Goal: Task Accomplishment & Management: Manage account settings

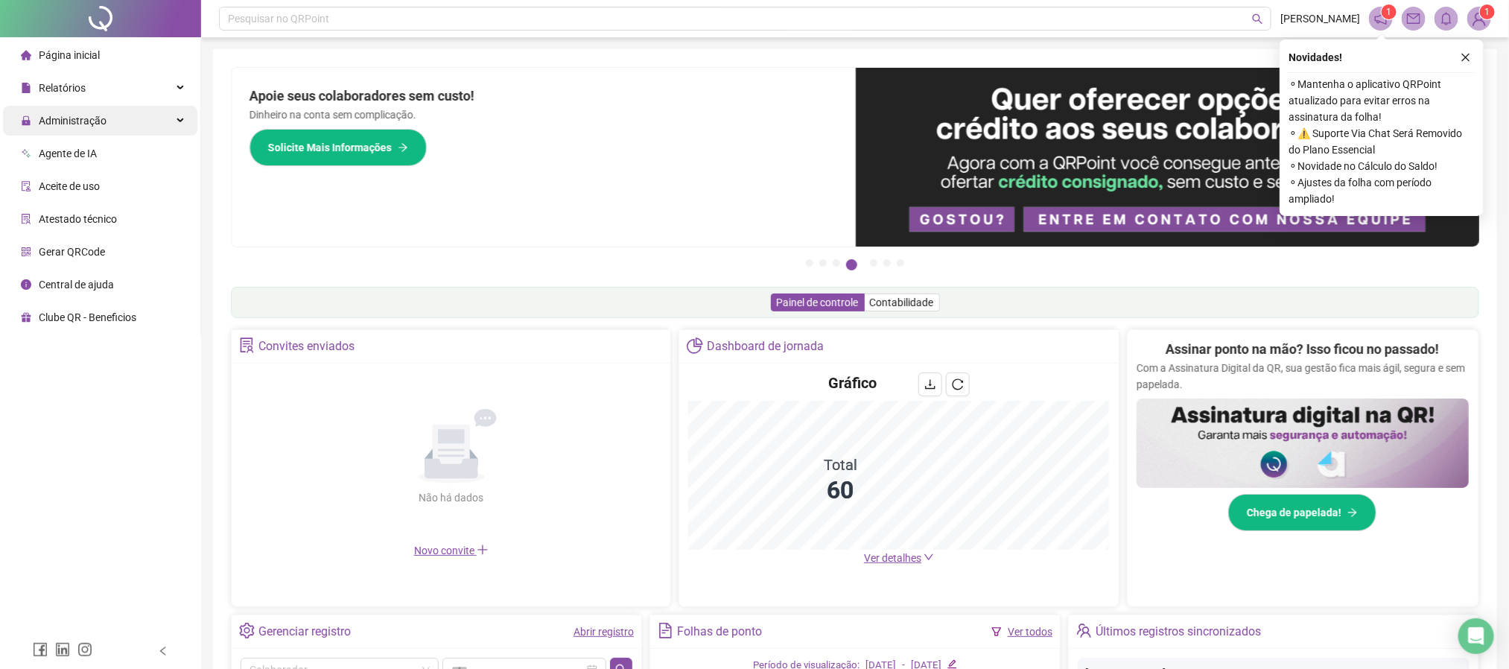
click at [121, 106] on div "Administração" at bounding box center [100, 121] width 194 height 30
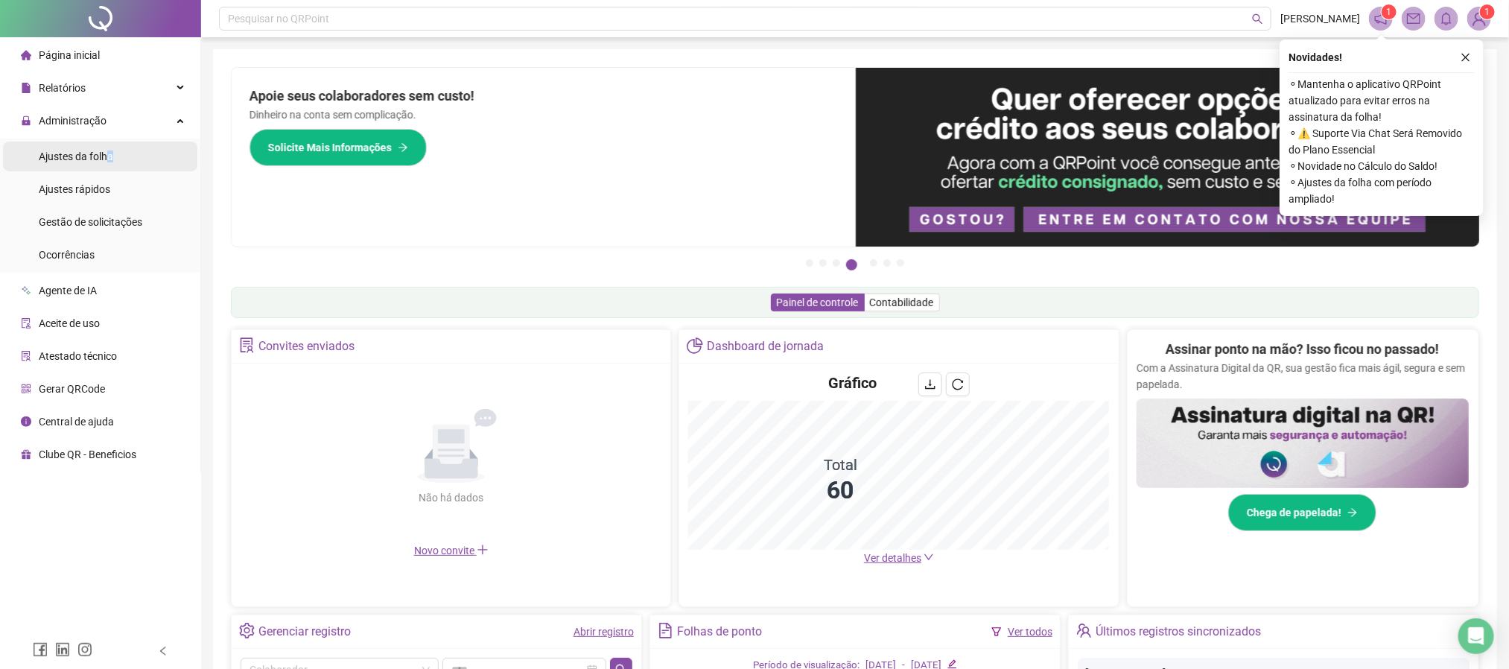
click at [110, 159] on span "Ajustes da folha" at bounding box center [76, 156] width 74 height 12
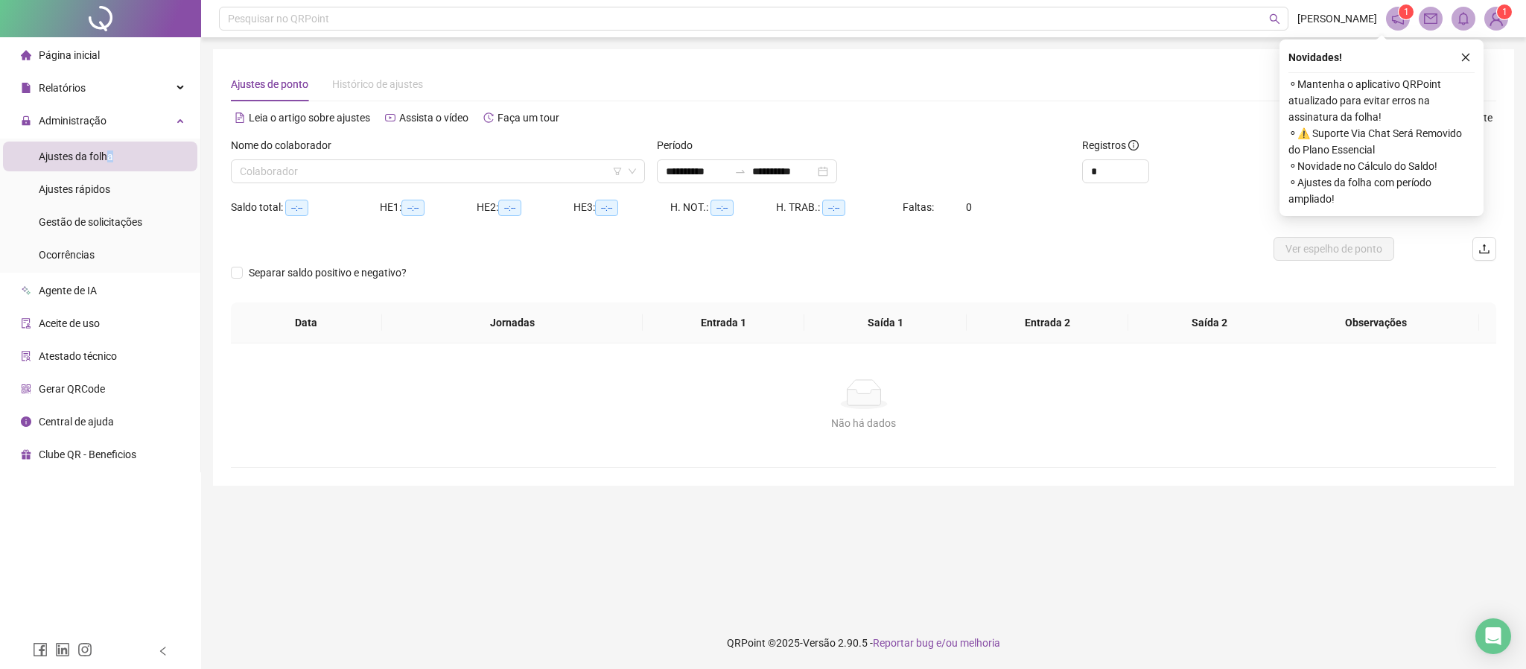
type input "**********"
click at [137, 220] on span "Gestão de solicitações" at bounding box center [91, 222] width 104 height 12
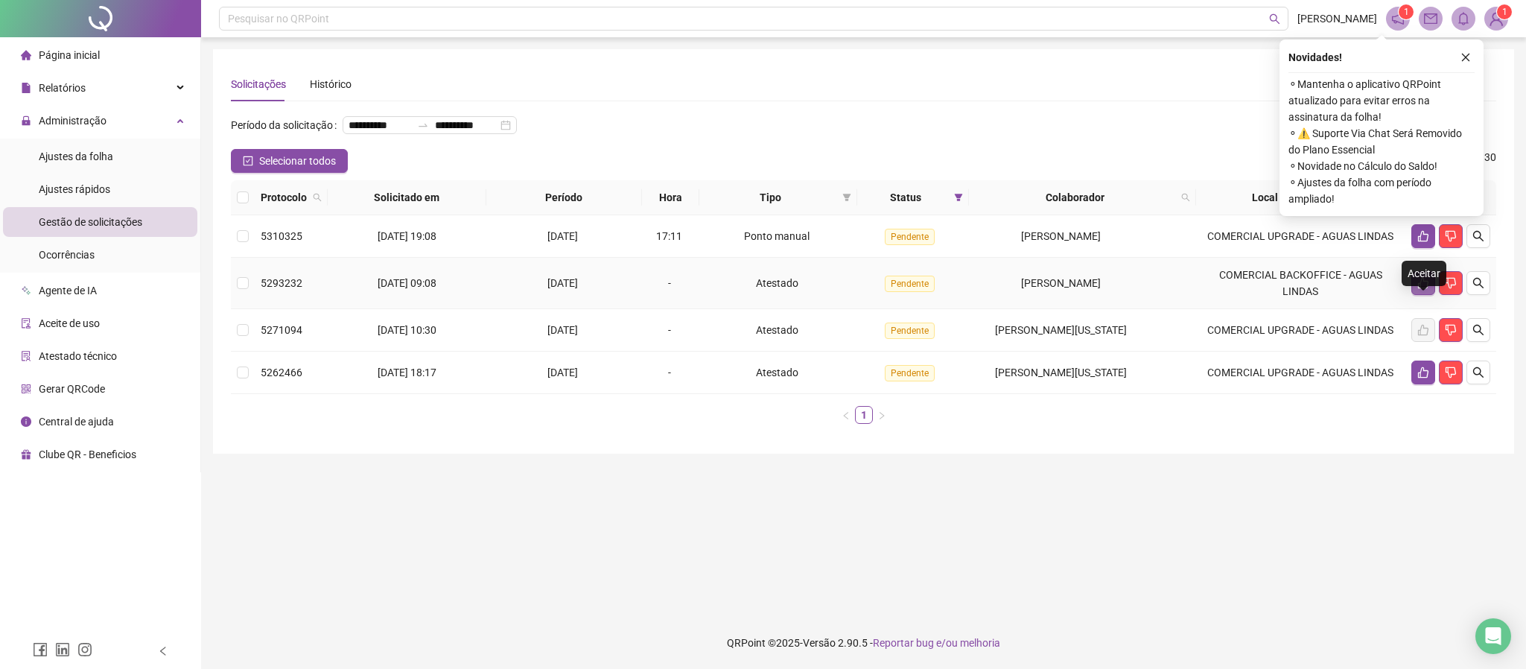
click at [1415, 295] on button "button" at bounding box center [1424, 283] width 24 height 24
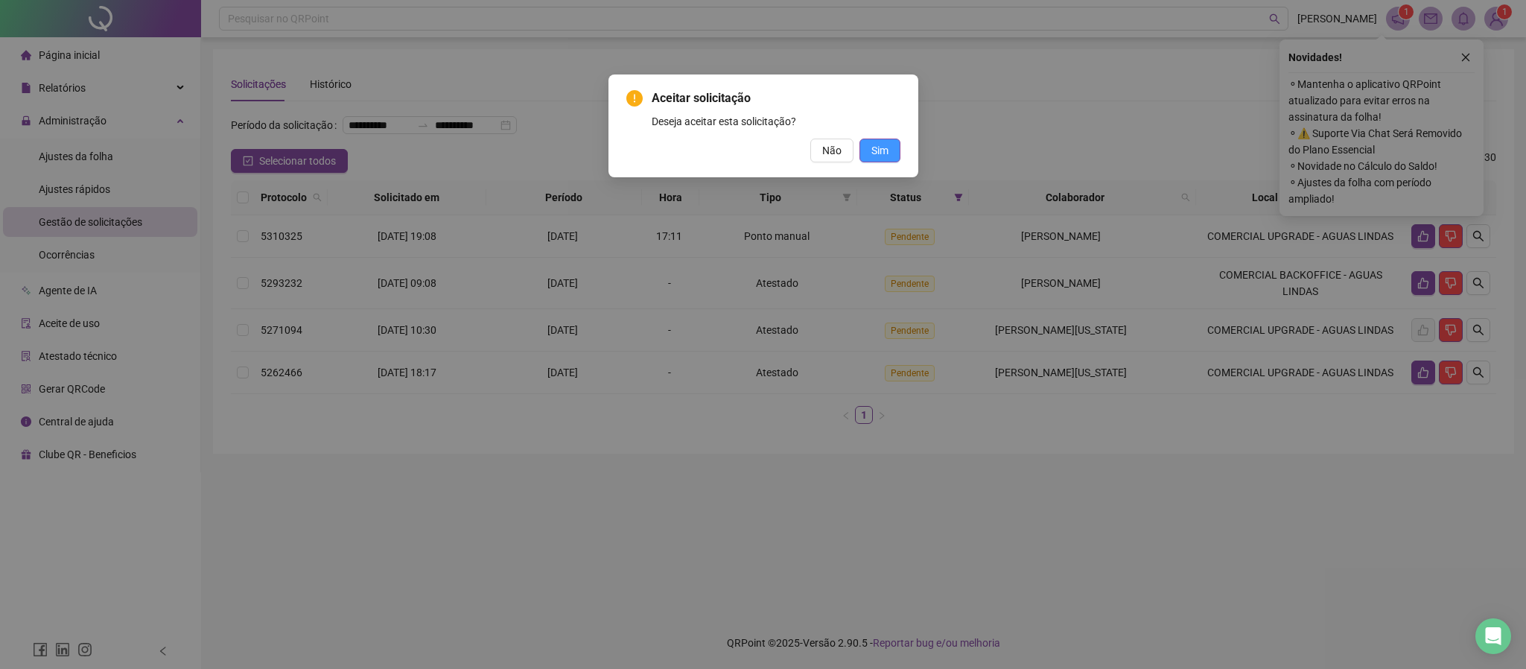
click at [881, 153] on span "Sim" at bounding box center [880, 150] width 17 height 16
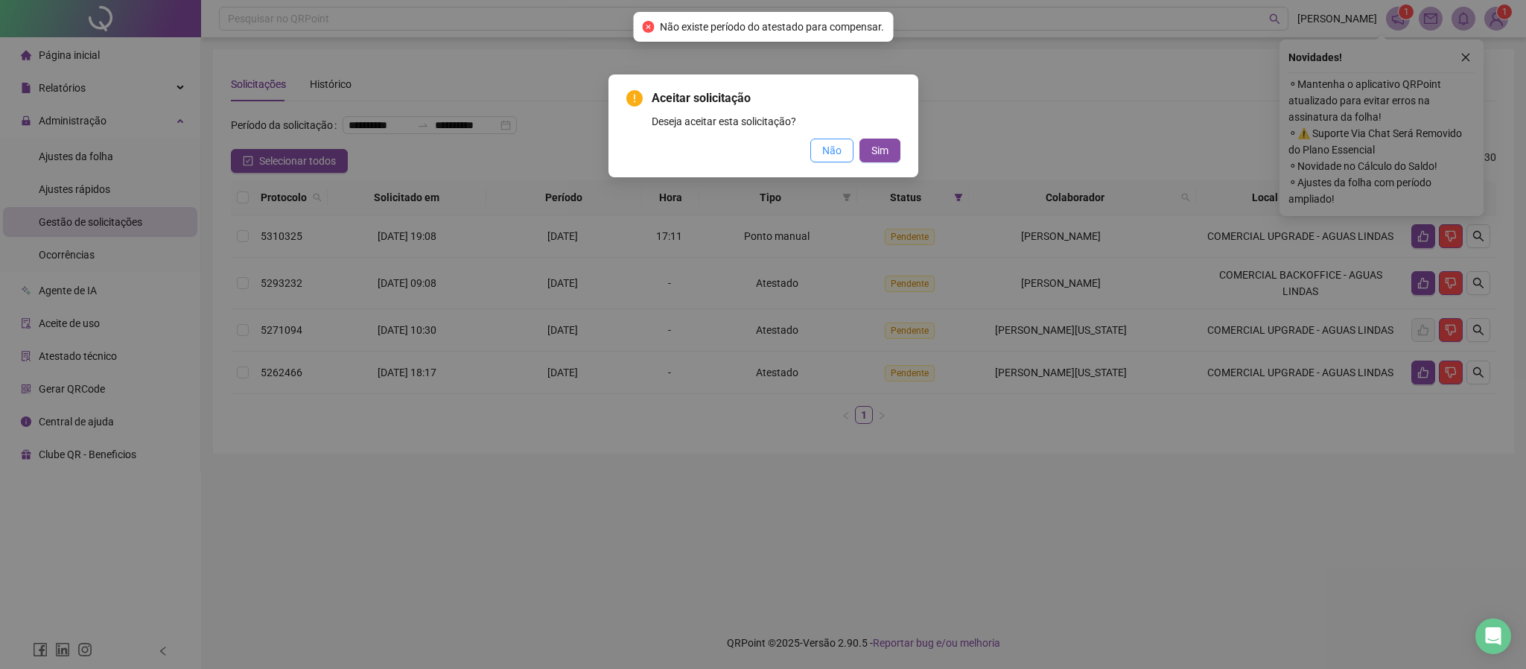
click at [829, 154] on span "Não" at bounding box center [831, 150] width 19 height 16
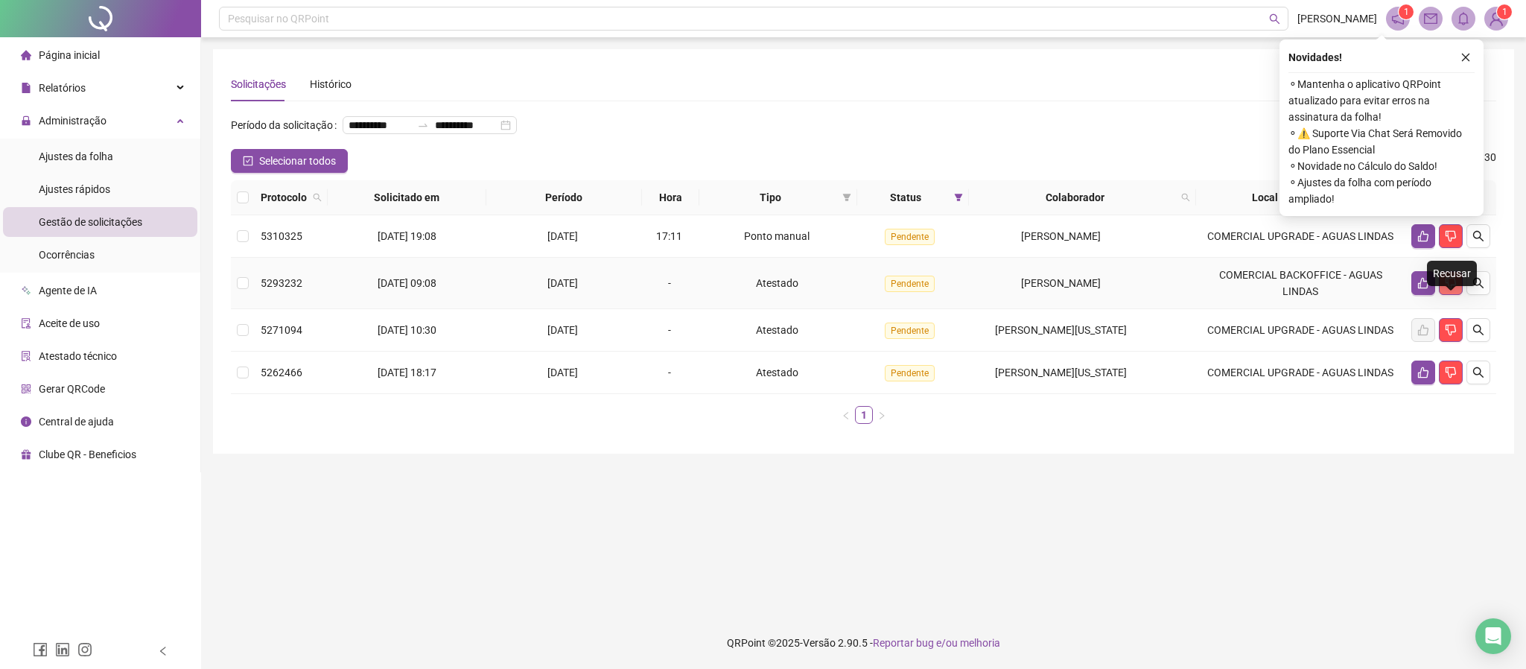
click at [1449, 295] on button "button" at bounding box center [1451, 283] width 24 height 24
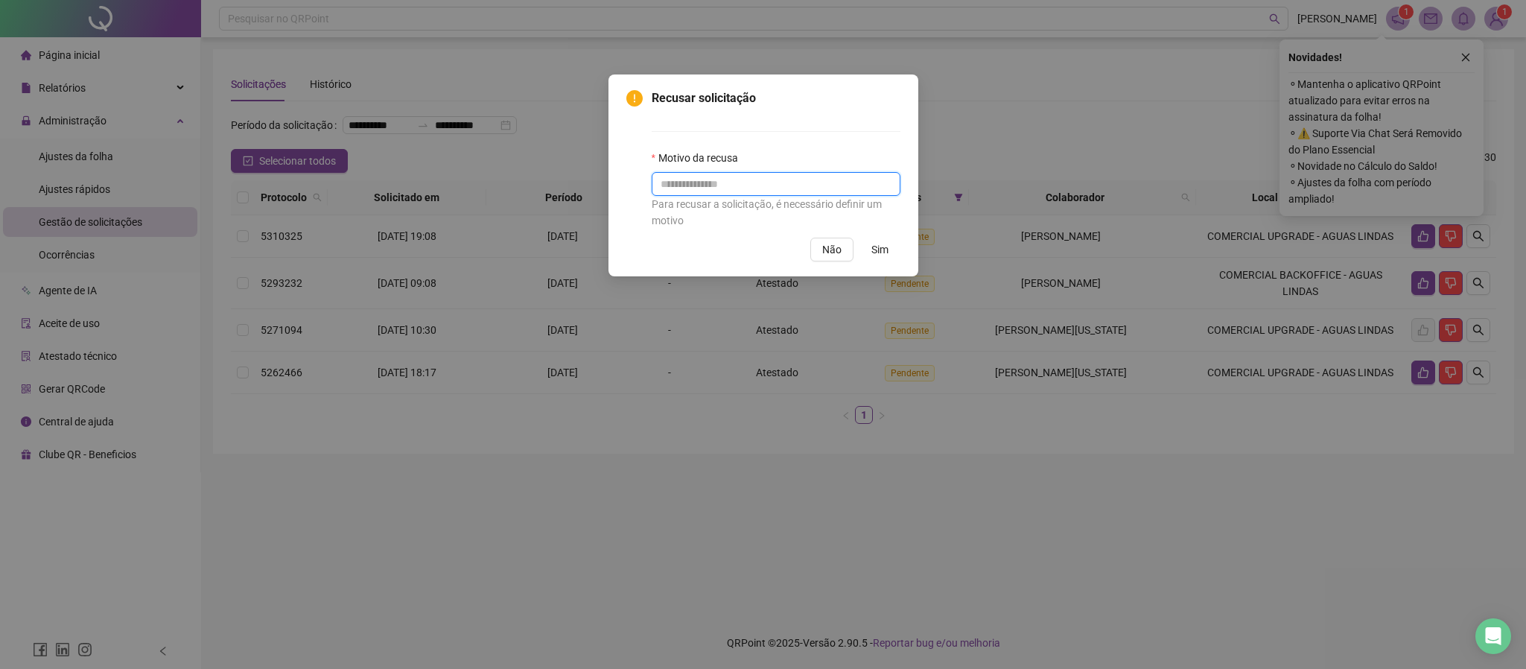
click at [808, 186] on input "text" at bounding box center [776, 184] width 249 height 24
type input "*"
click at [863, 253] on button "Sim" at bounding box center [880, 250] width 41 height 24
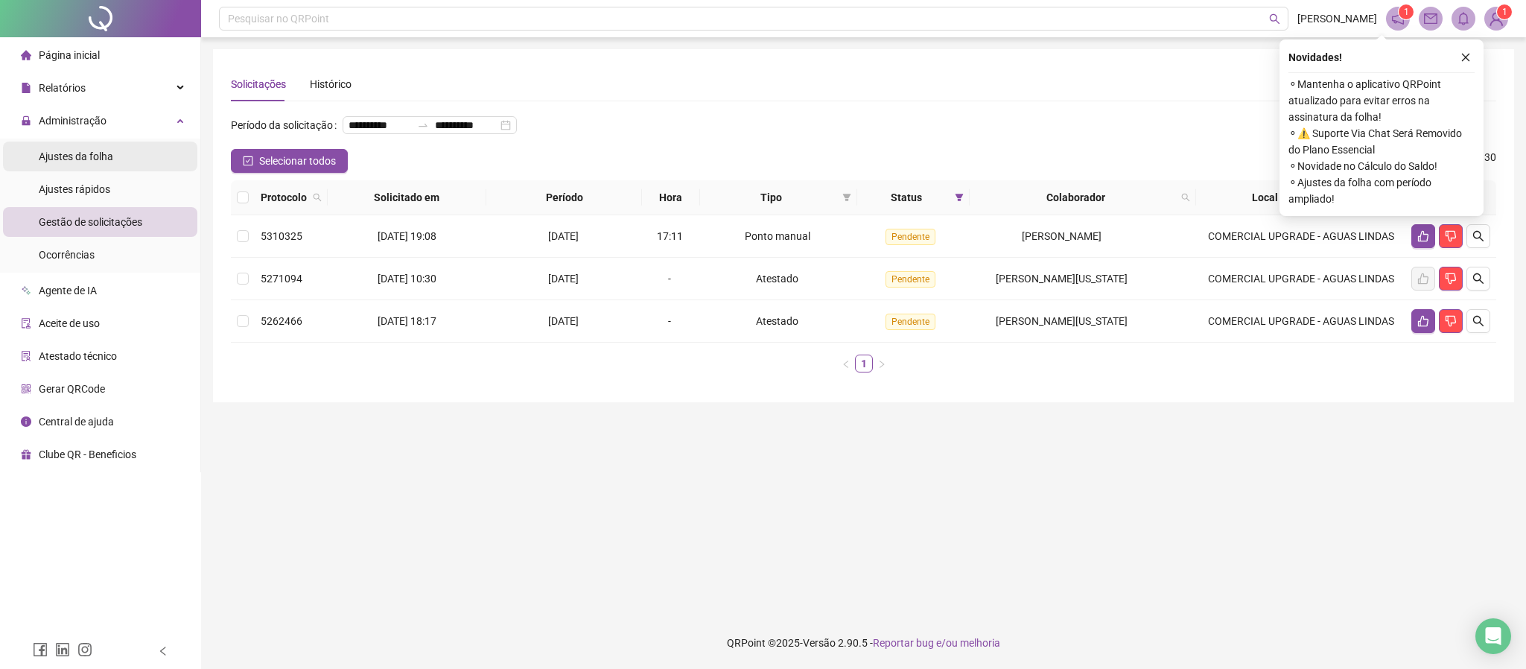
click at [99, 152] on span "Ajustes da folha" at bounding box center [76, 156] width 74 height 12
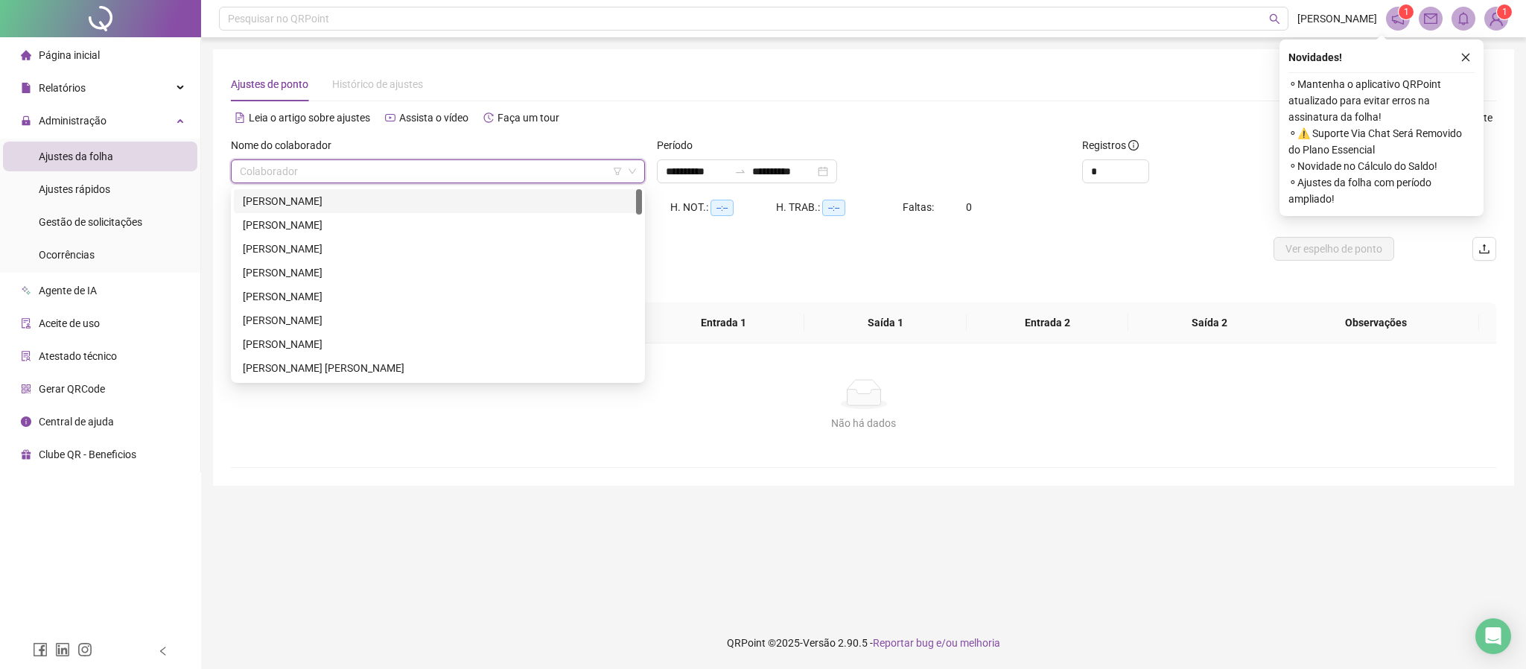
click at [347, 177] on input "search" at bounding box center [431, 171] width 383 height 22
click at [360, 199] on div "[PERSON_NAME]" at bounding box center [438, 201] width 390 height 16
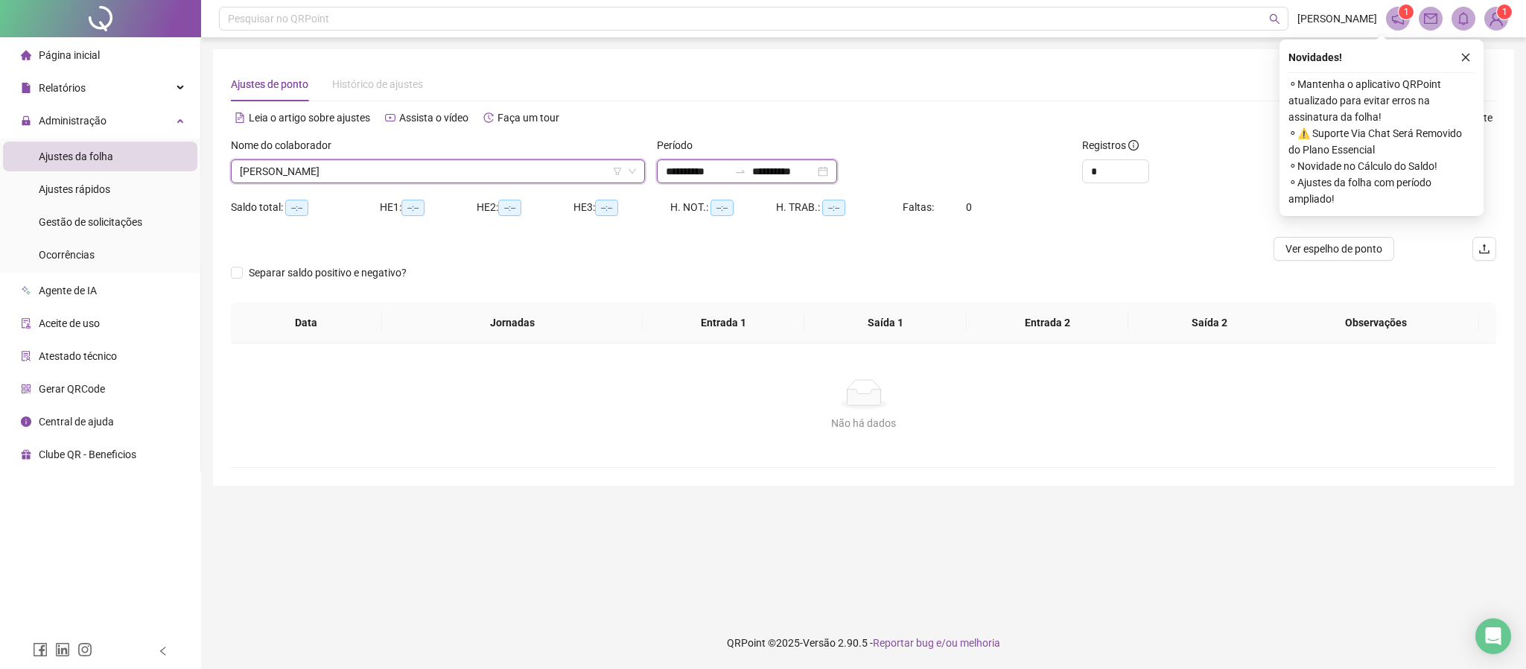
click at [700, 164] on input "**********" at bounding box center [697, 171] width 63 height 16
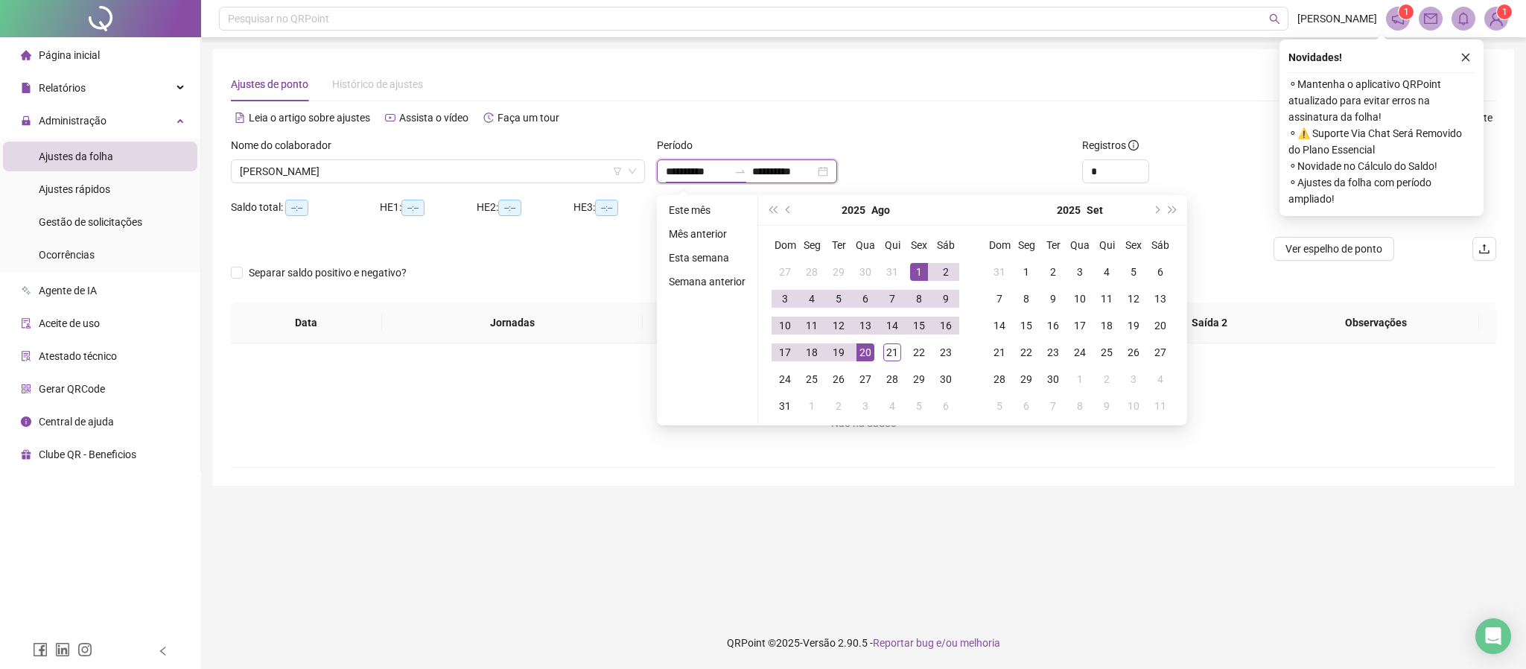
type input "**********"
click at [793, 210] on button "prev-year" at bounding box center [789, 210] width 16 height 30
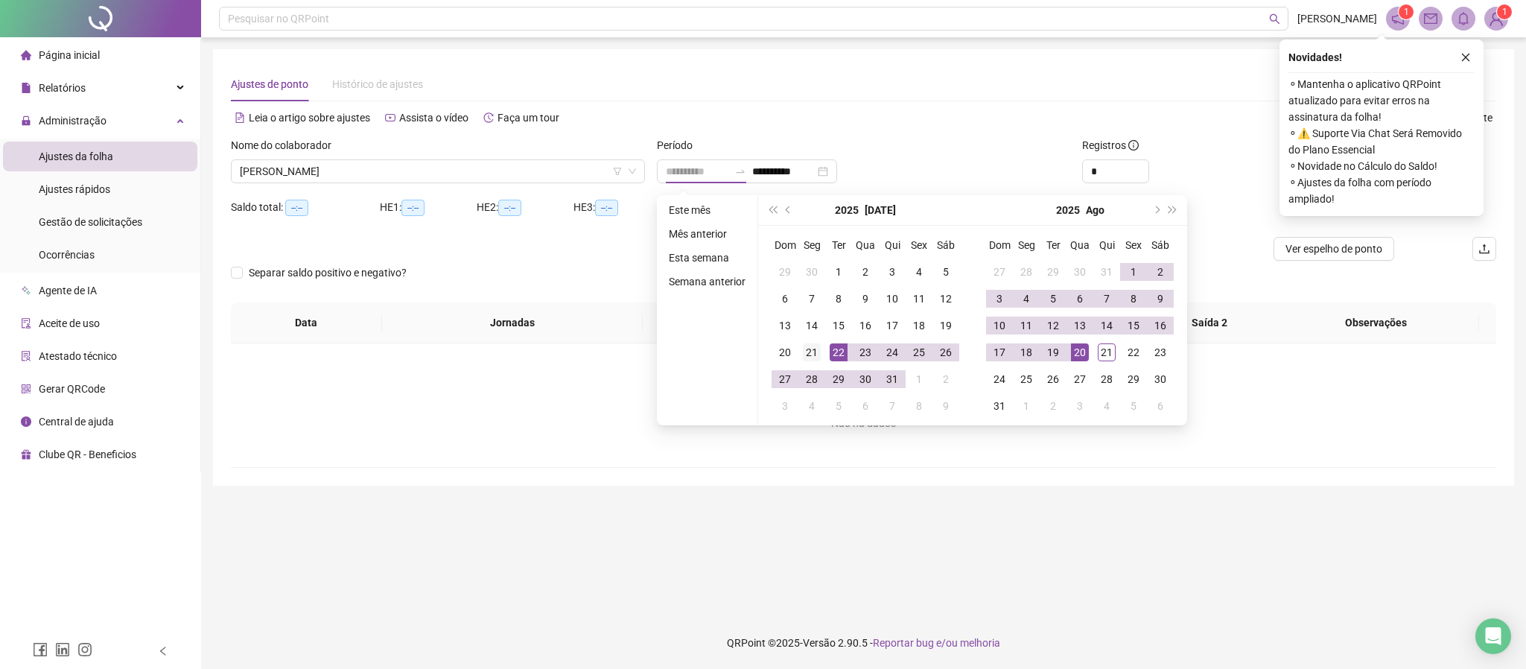
type input "**********"
click at [814, 347] on div "21" at bounding box center [812, 352] width 18 height 18
type input "**********"
click at [1172, 152] on div "Registros" at bounding box center [1182, 148] width 201 height 22
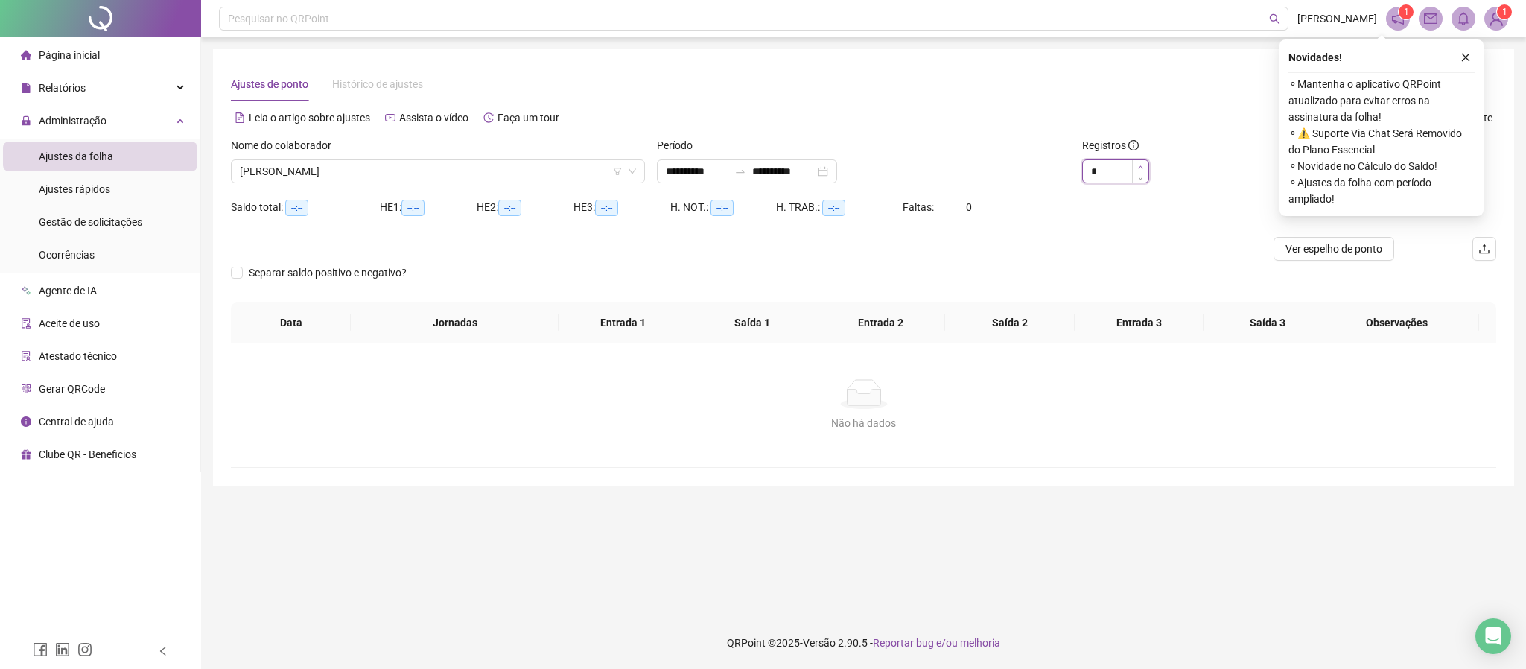
click at [1140, 165] on icon "up" at bounding box center [1140, 167] width 5 height 5
click at [1141, 161] on span "Increase Value" at bounding box center [1140, 166] width 16 height 13
type input "**"
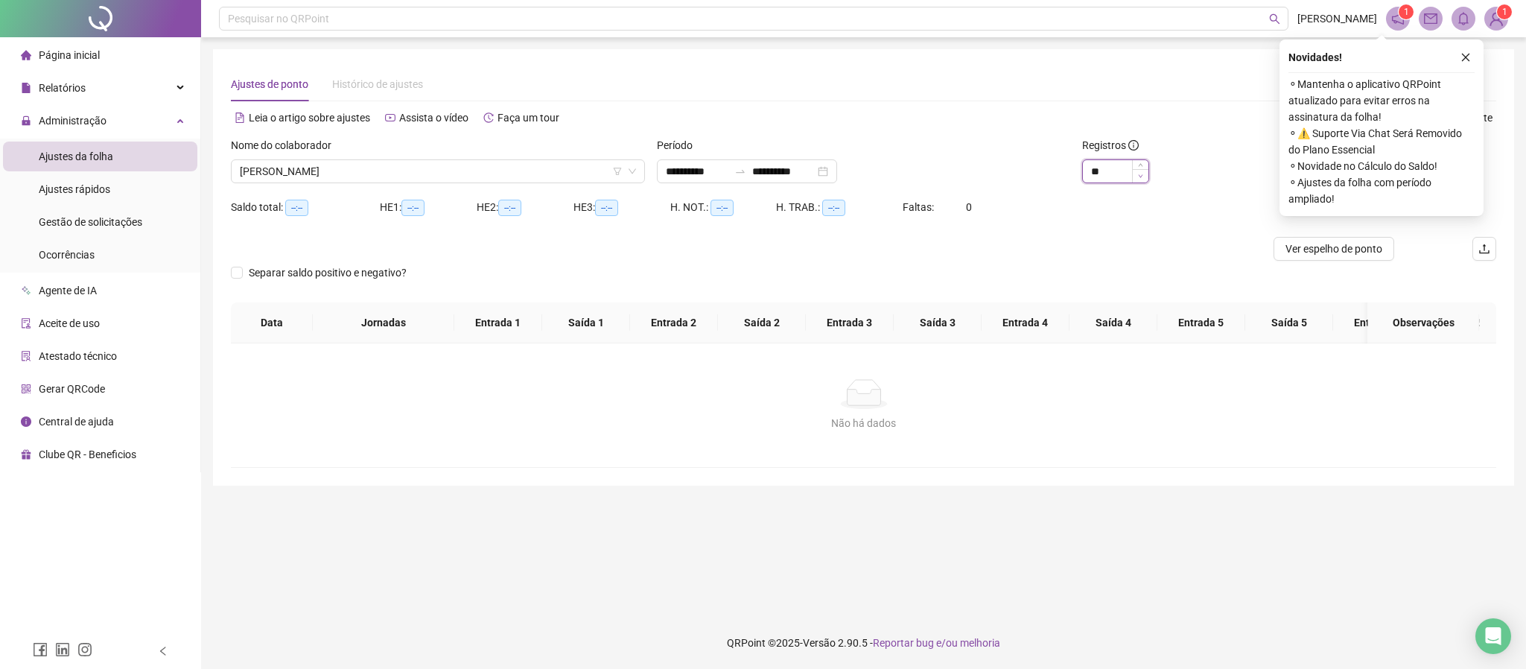
click at [1144, 177] on span "Decrease Value" at bounding box center [1140, 175] width 16 height 13
click at [1462, 56] on icon "close" at bounding box center [1466, 57] width 10 height 10
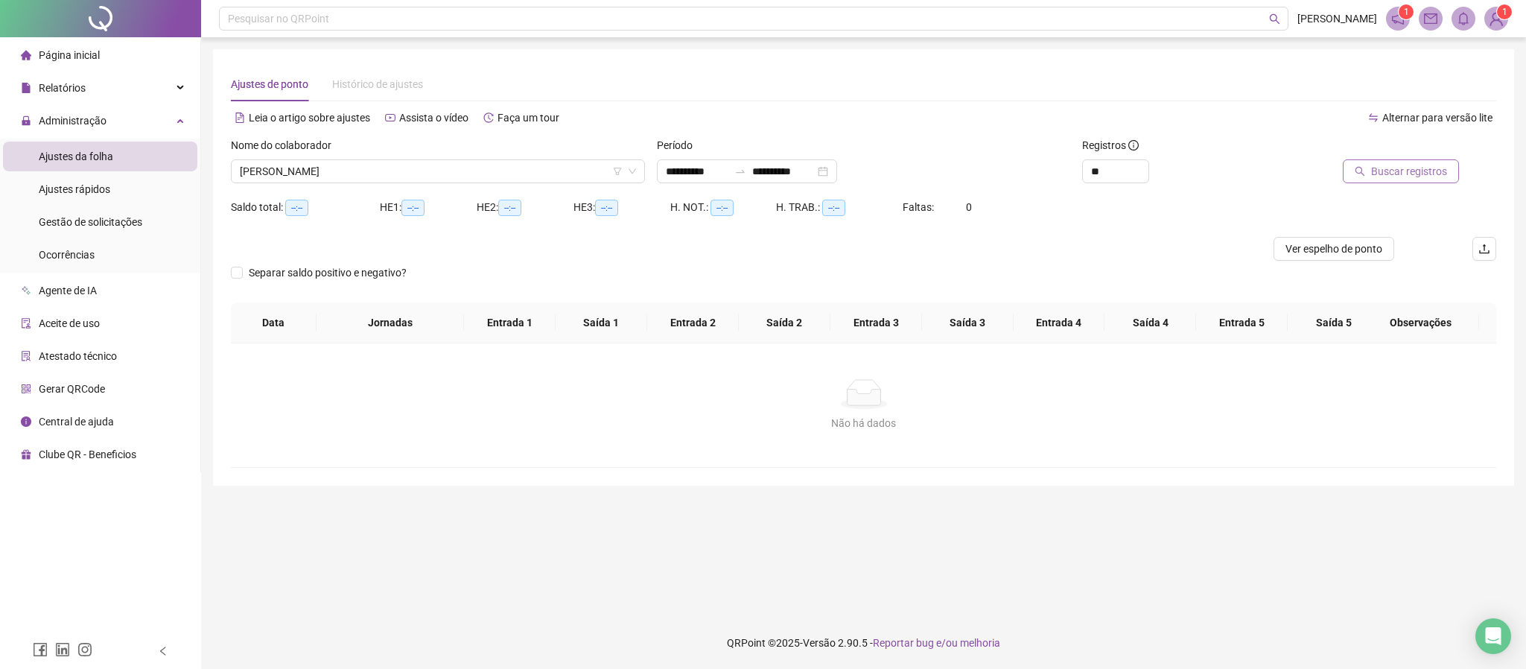
click at [1418, 170] on span "Buscar registros" at bounding box center [1409, 171] width 76 height 16
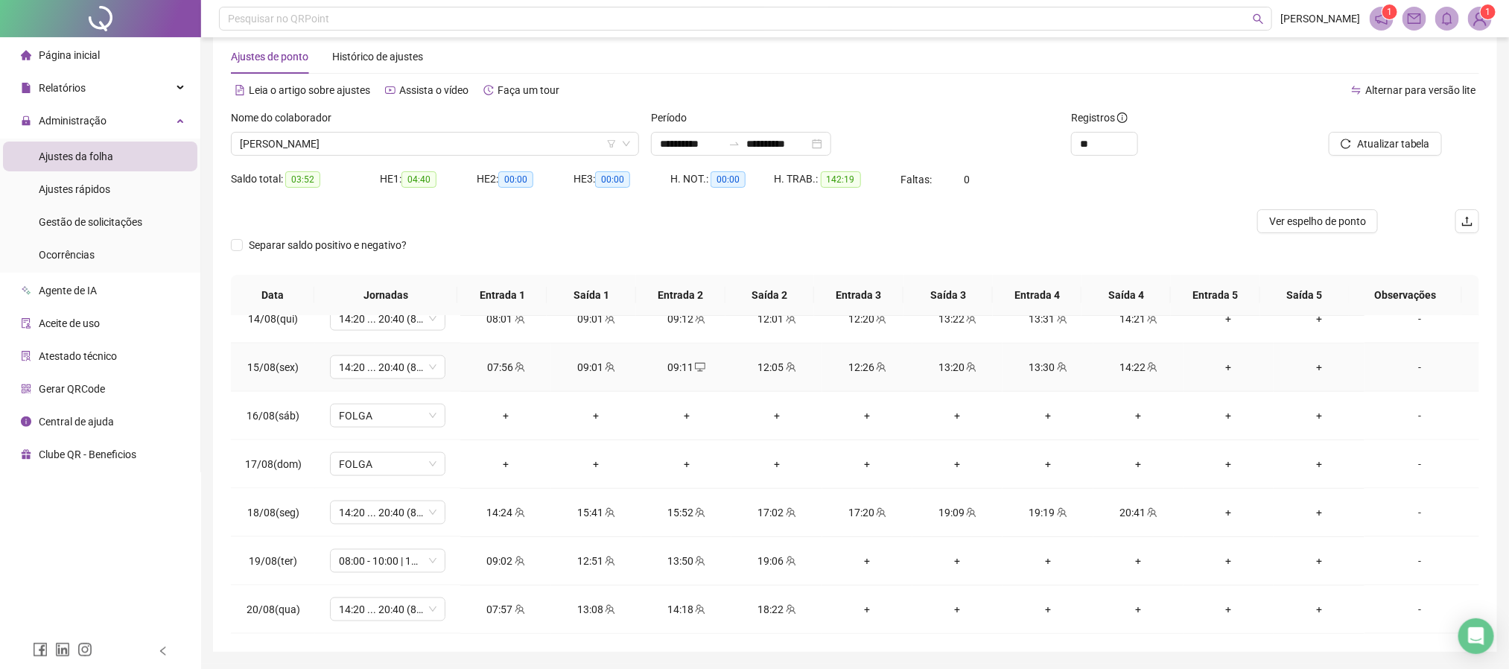
scroll to position [74, 0]
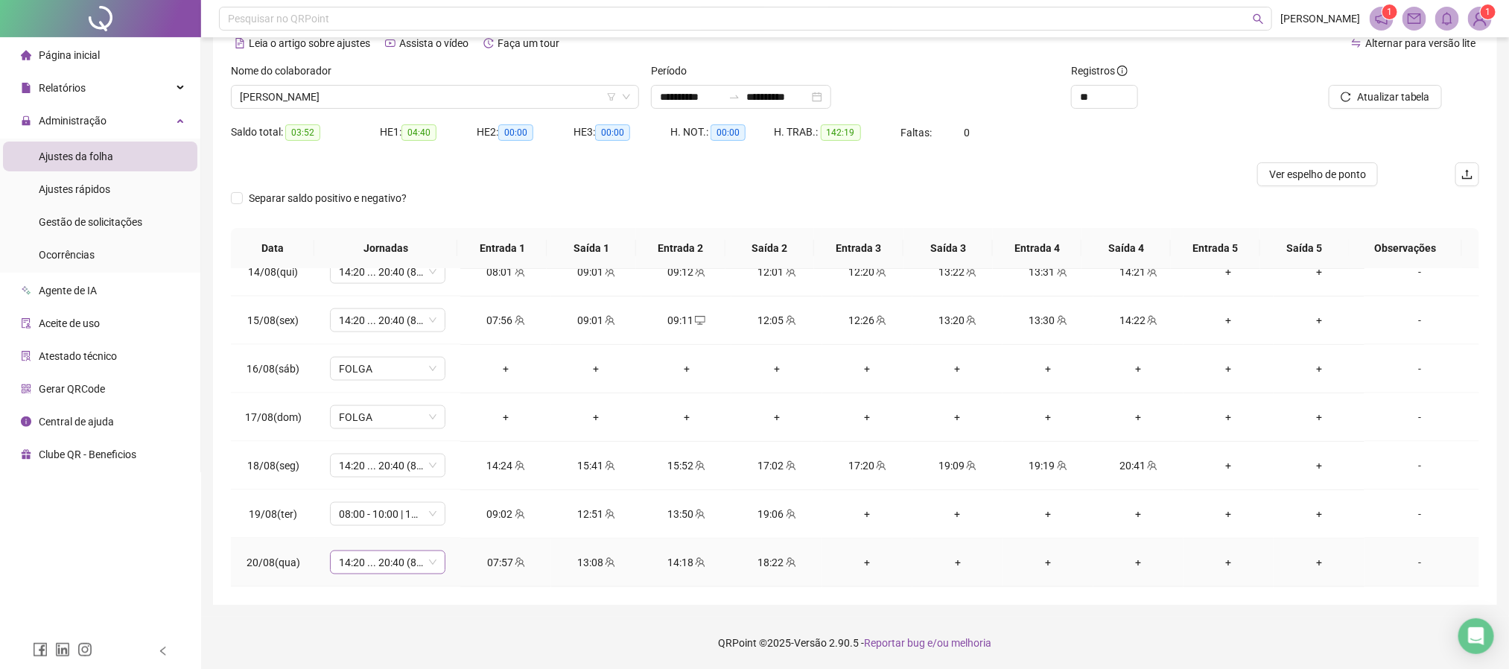
click at [430, 564] on span "14:20 ... 20:40 (8 HORAS)" at bounding box center [388, 562] width 98 height 22
click at [421, 477] on div "08:00 - 10:00 | 12:00 - 18:00" at bounding box center [412, 468] width 126 height 16
click at [460, 516] on span "Sim" at bounding box center [456, 524] width 17 height 16
click at [1383, 90] on span "Atualizar tabela" at bounding box center [1393, 97] width 73 height 16
